Goal: Book appointment/travel/reservation

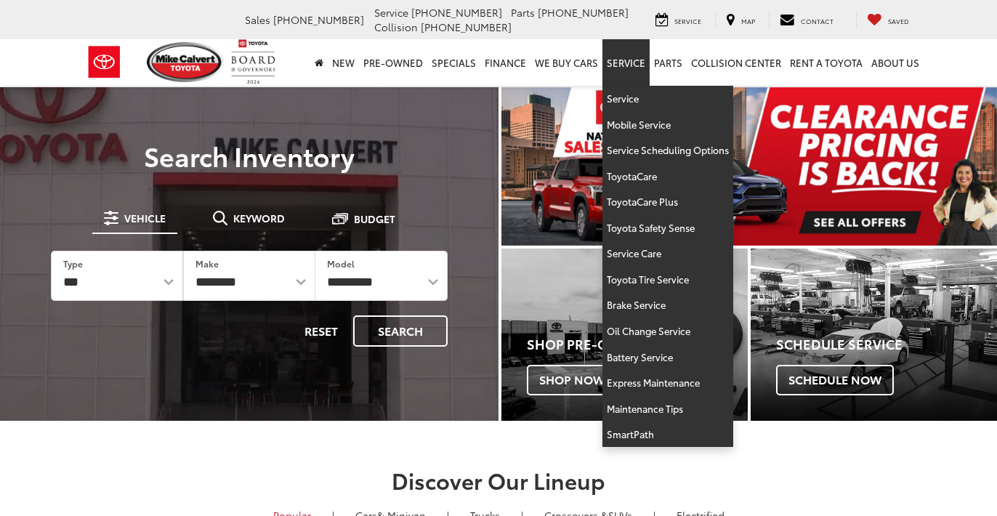
click at [624, 64] on link "Service" at bounding box center [625, 62] width 47 height 47
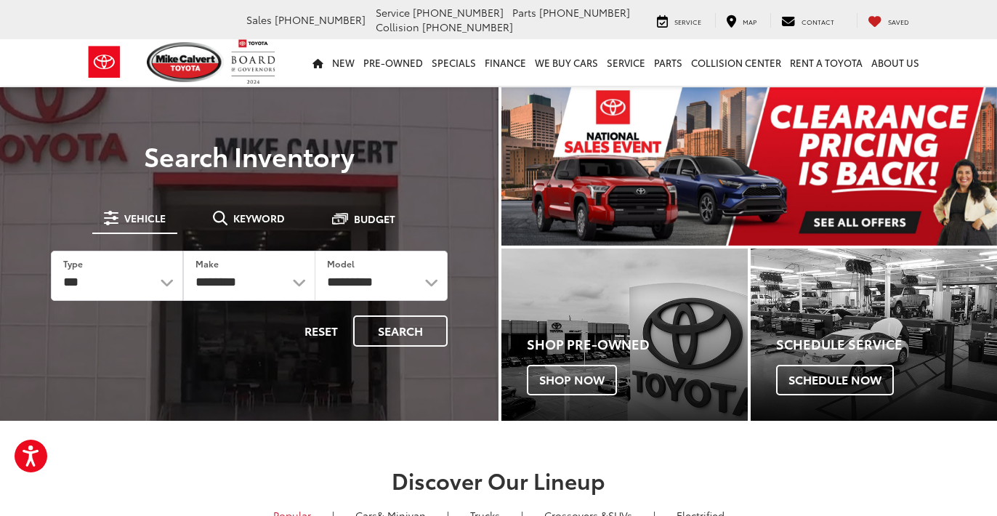
click at [693, 18] on span "Service" at bounding box center [687, 21] width 27 height 9
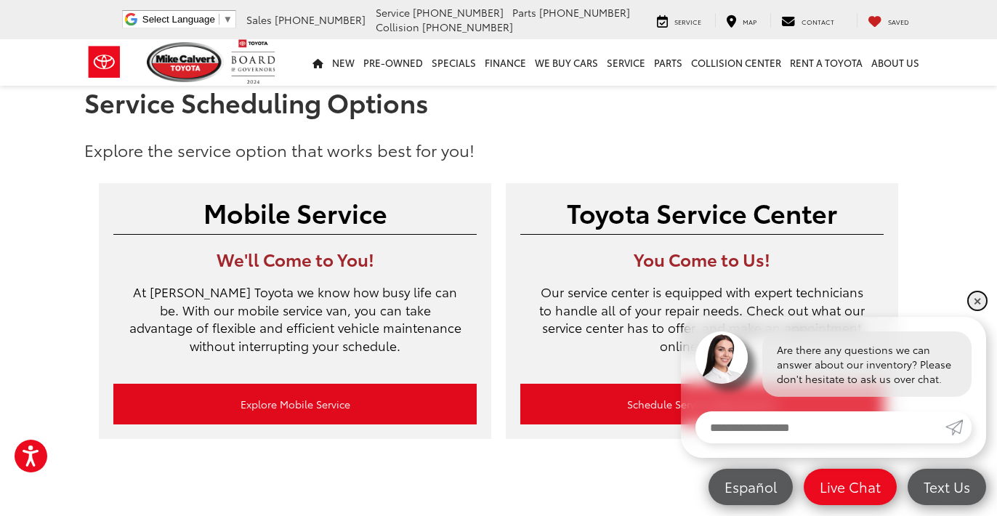
click at [975, 300] on link "✕" at bounding box center [977, 300] width 17 height 17
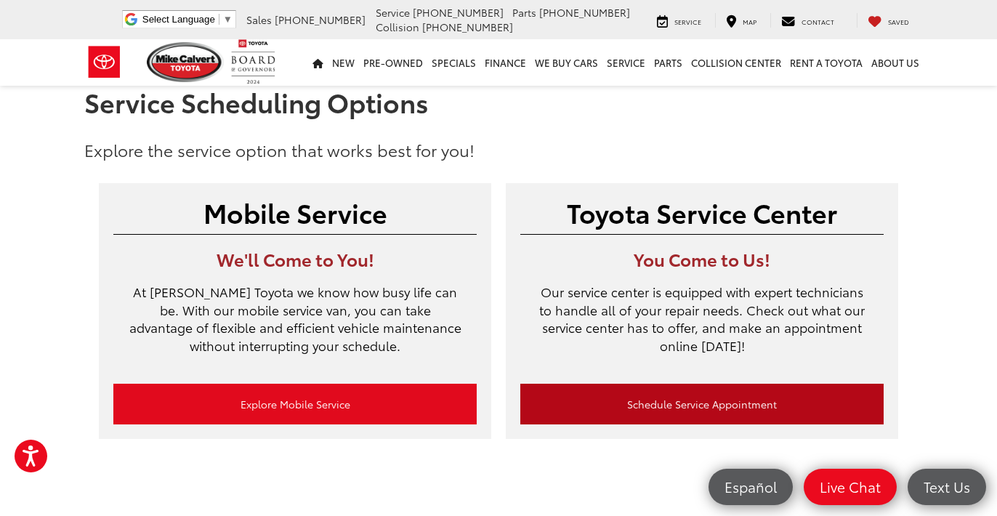
click at [751, 392] on link "Schedule Service Appointment" at bounding box center [701, 404] width 363 height 41
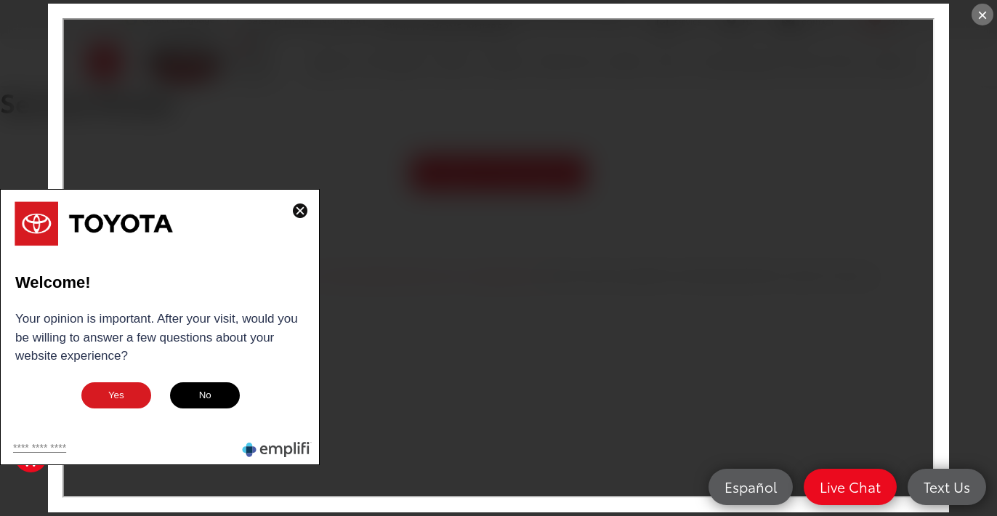
click at [303, 210] on img at bounding box center [300, 210] width 15 height 15
